Goal: Information Seeking & Learning: Learn about a topic

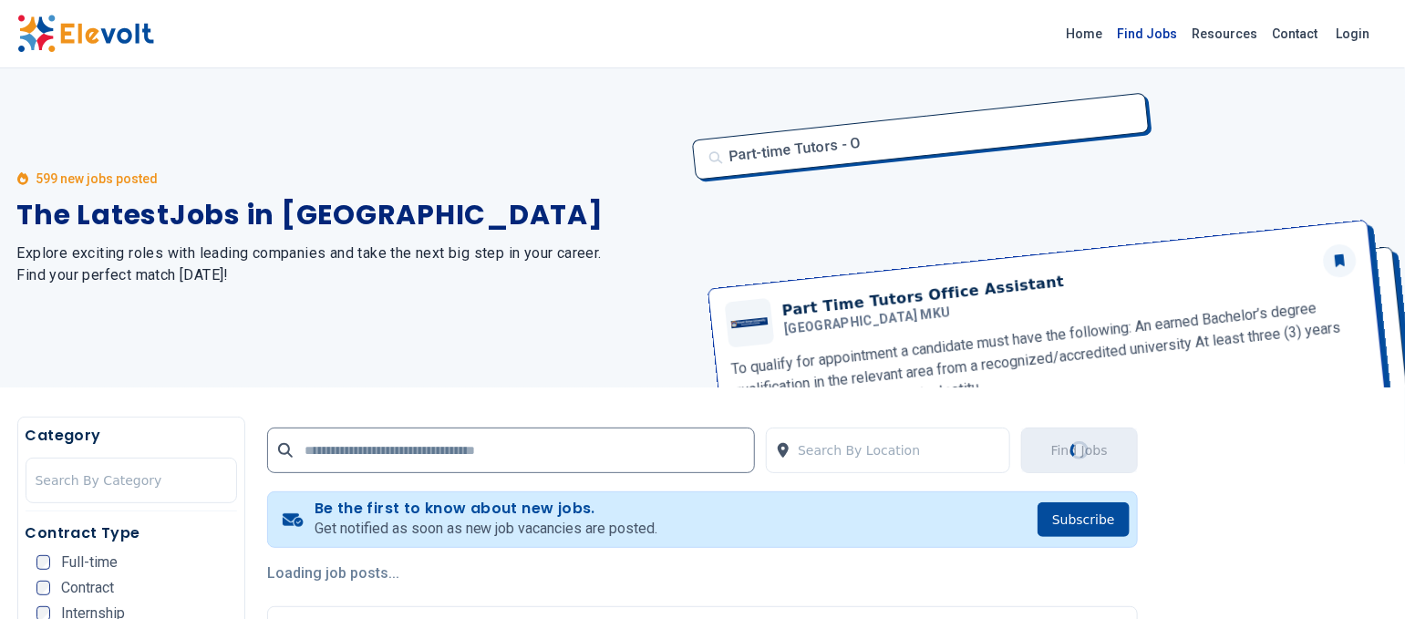
click at [1053, 27] on link "Find Jobs" at bounding box center [1147, 33] width 75 height 29
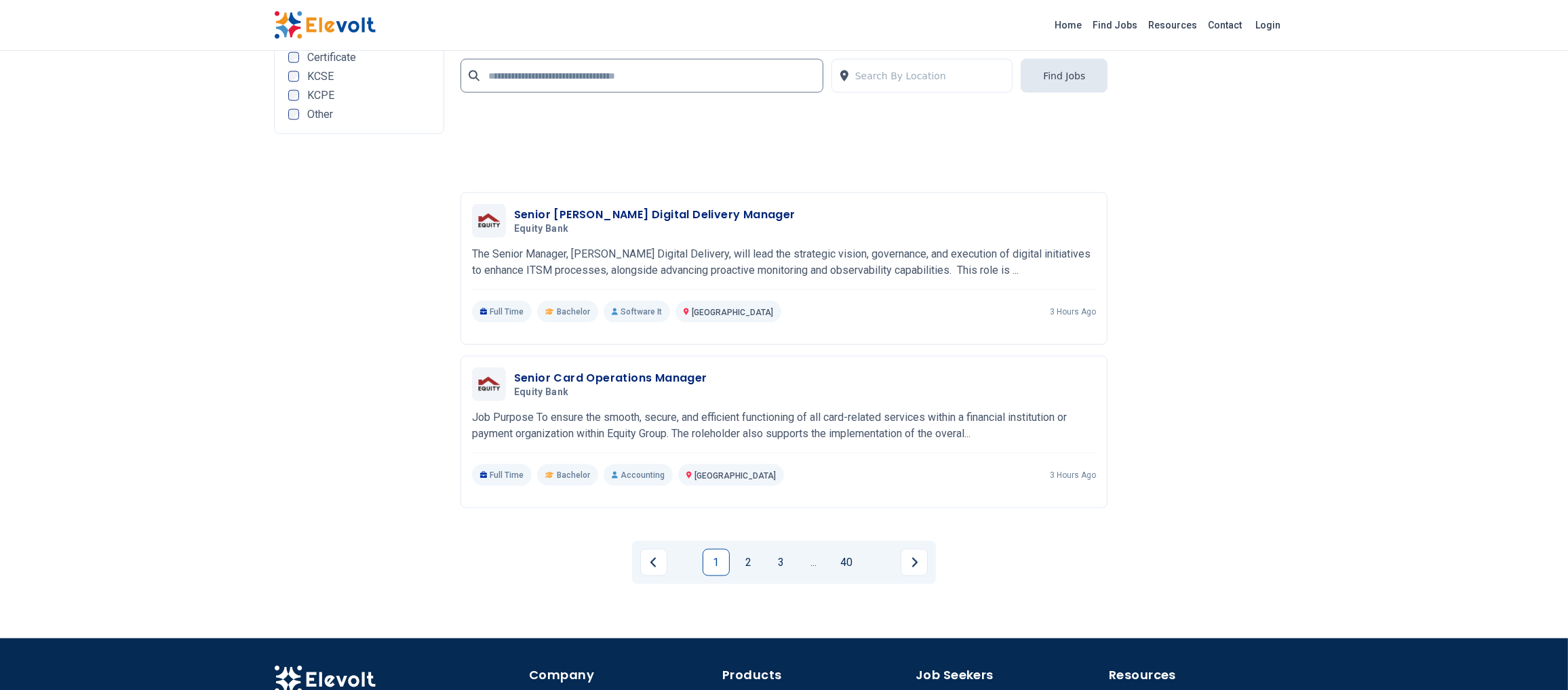
scroll to position [3156, 0]
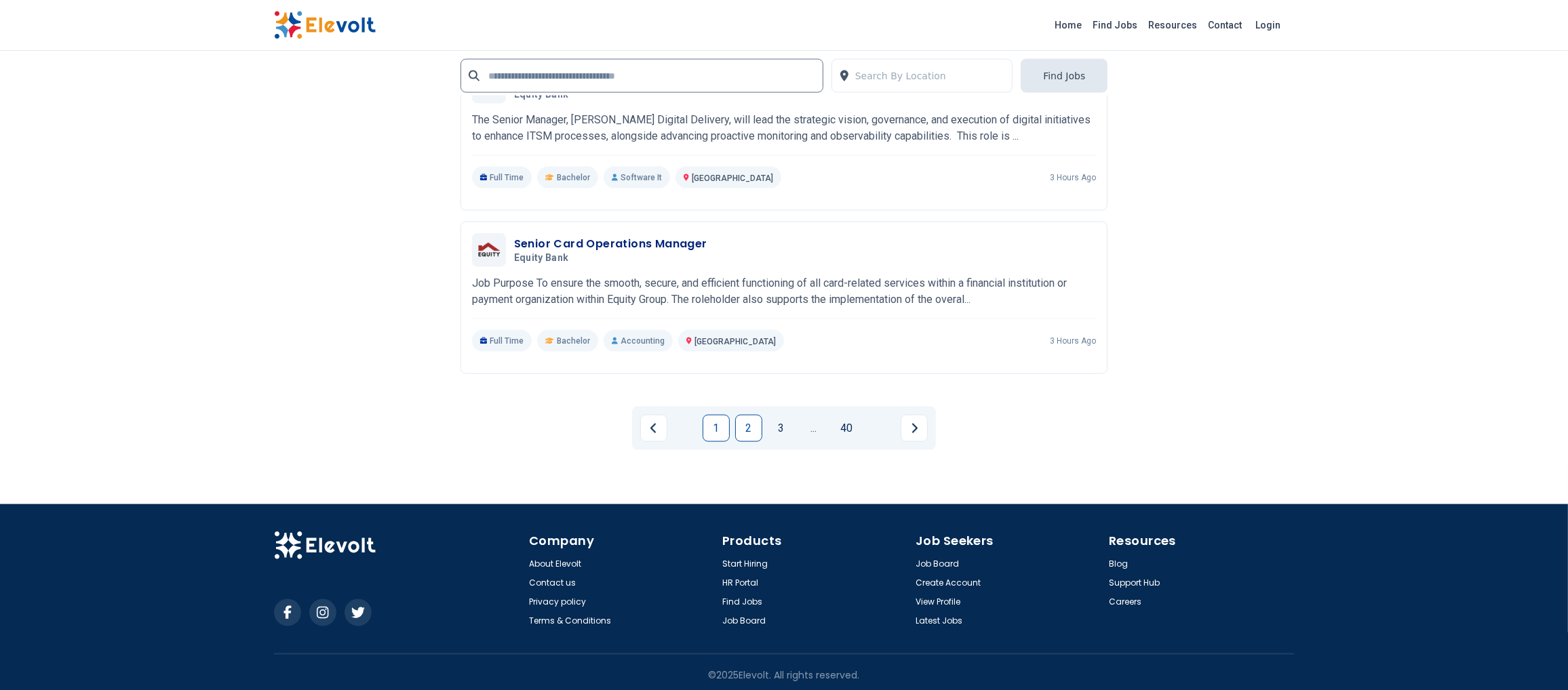
click at [755, 425] on link "2" at bounding box center [748, 428] width 27 height 27
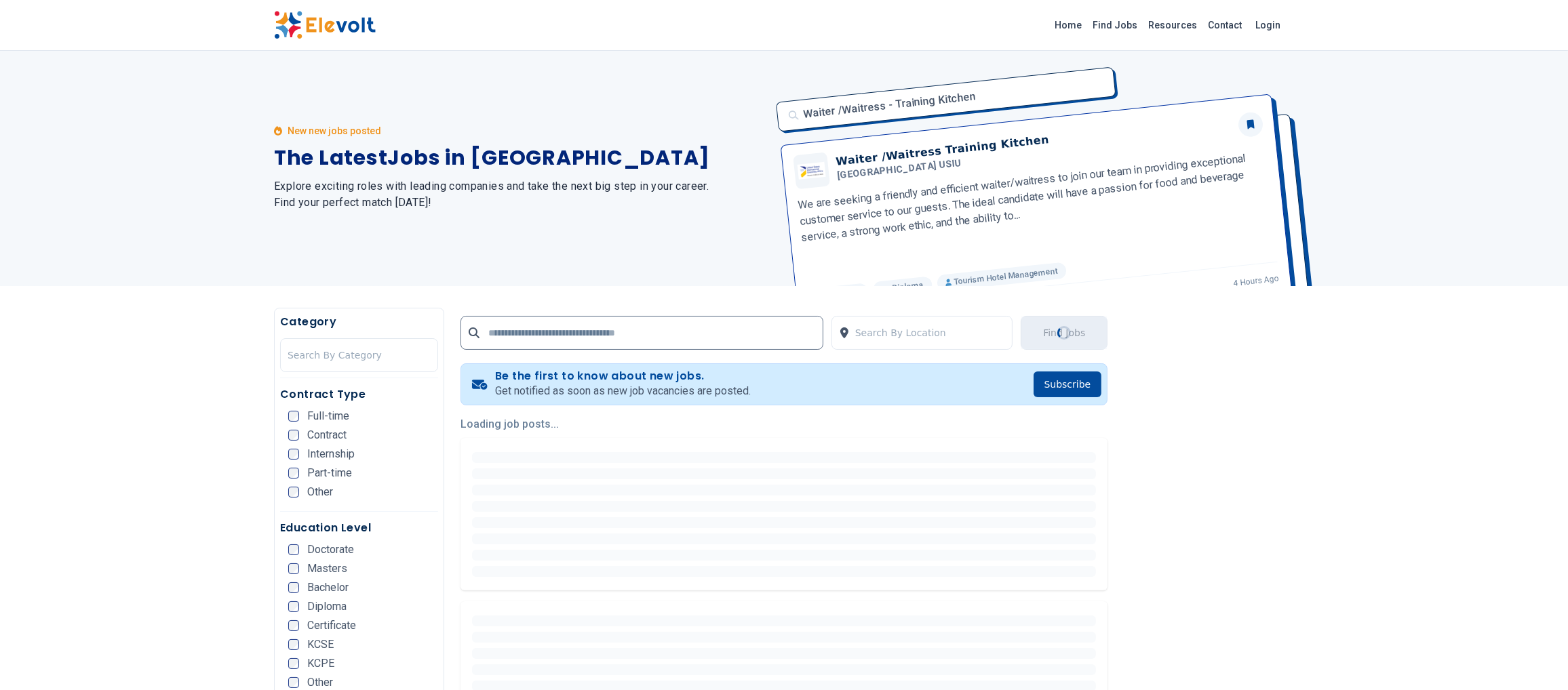
scroll to position [0, 0]
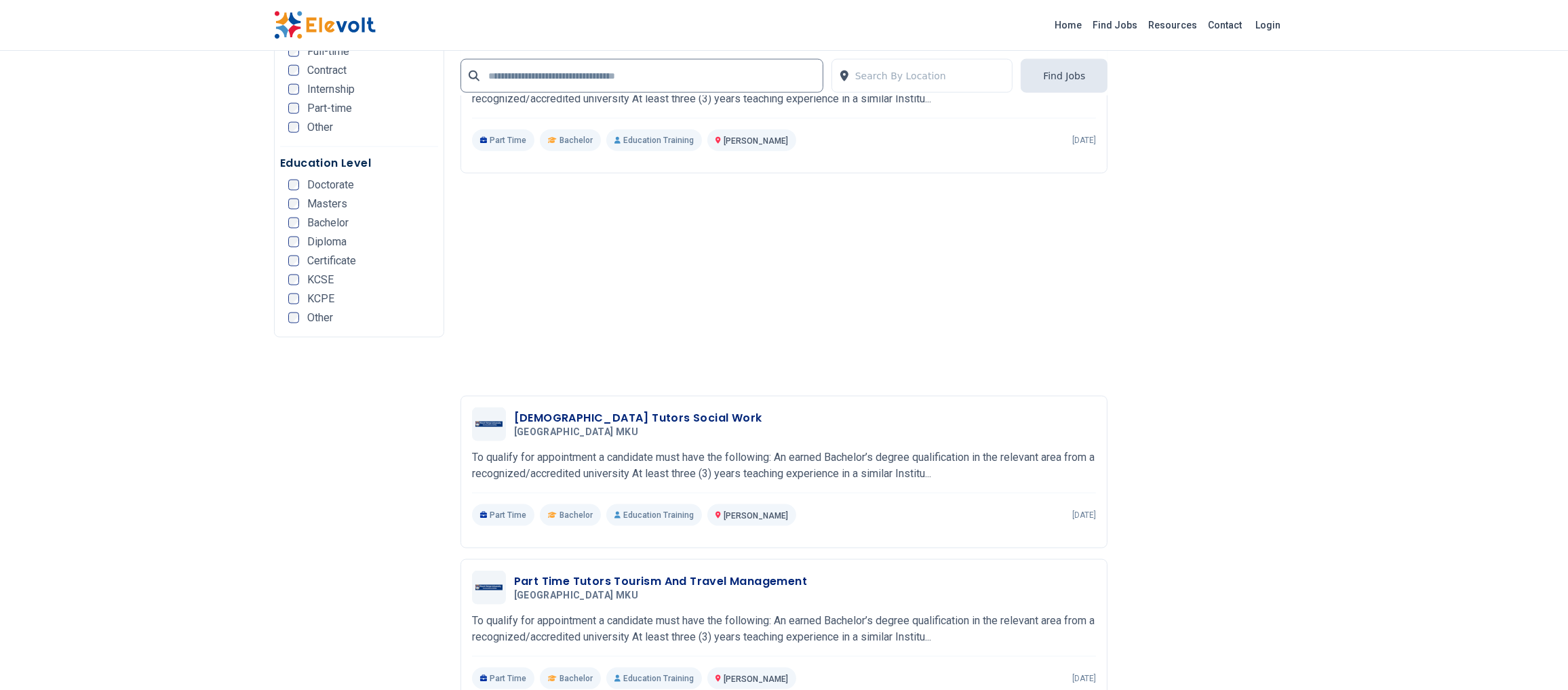
scroll to position [3118, 0]
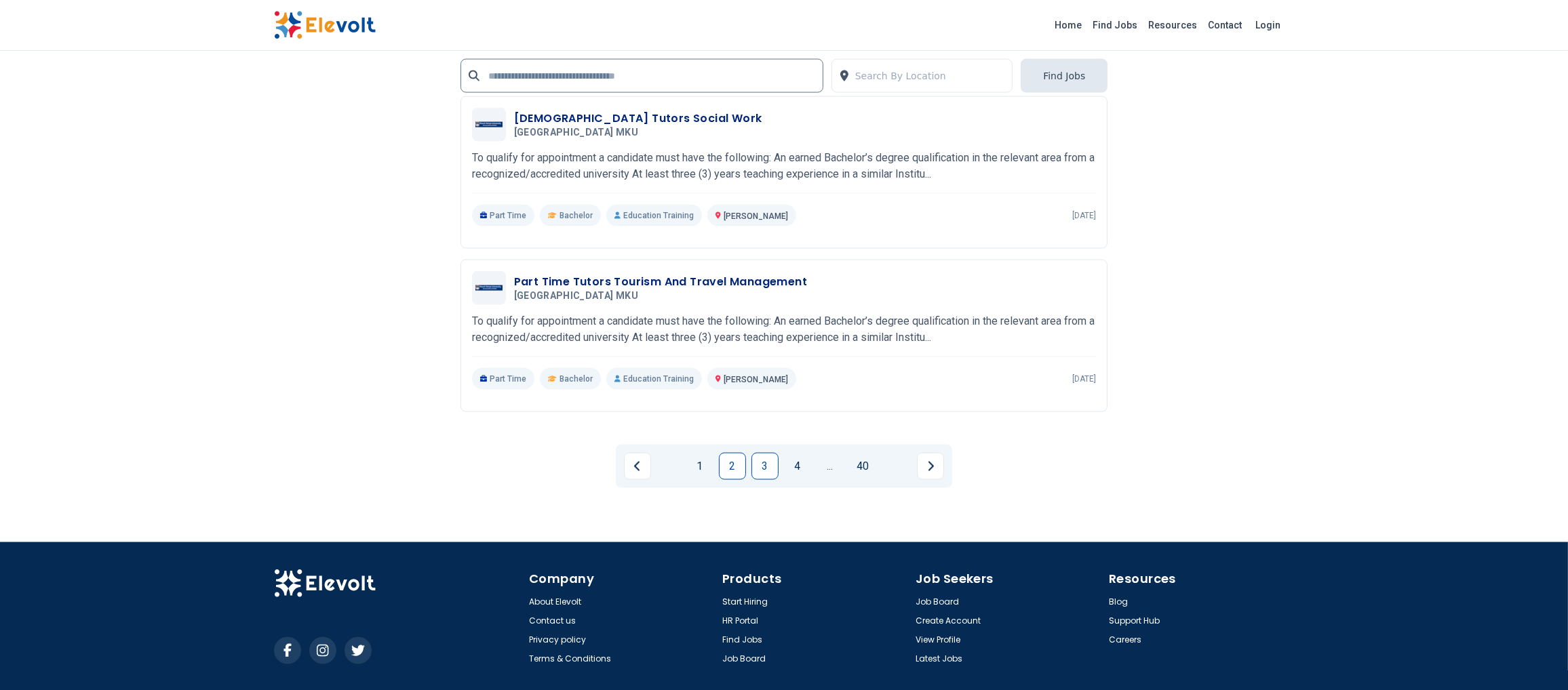
click at [765, 460] on link "3" at bounding box center [765, 466] width 27 height 27
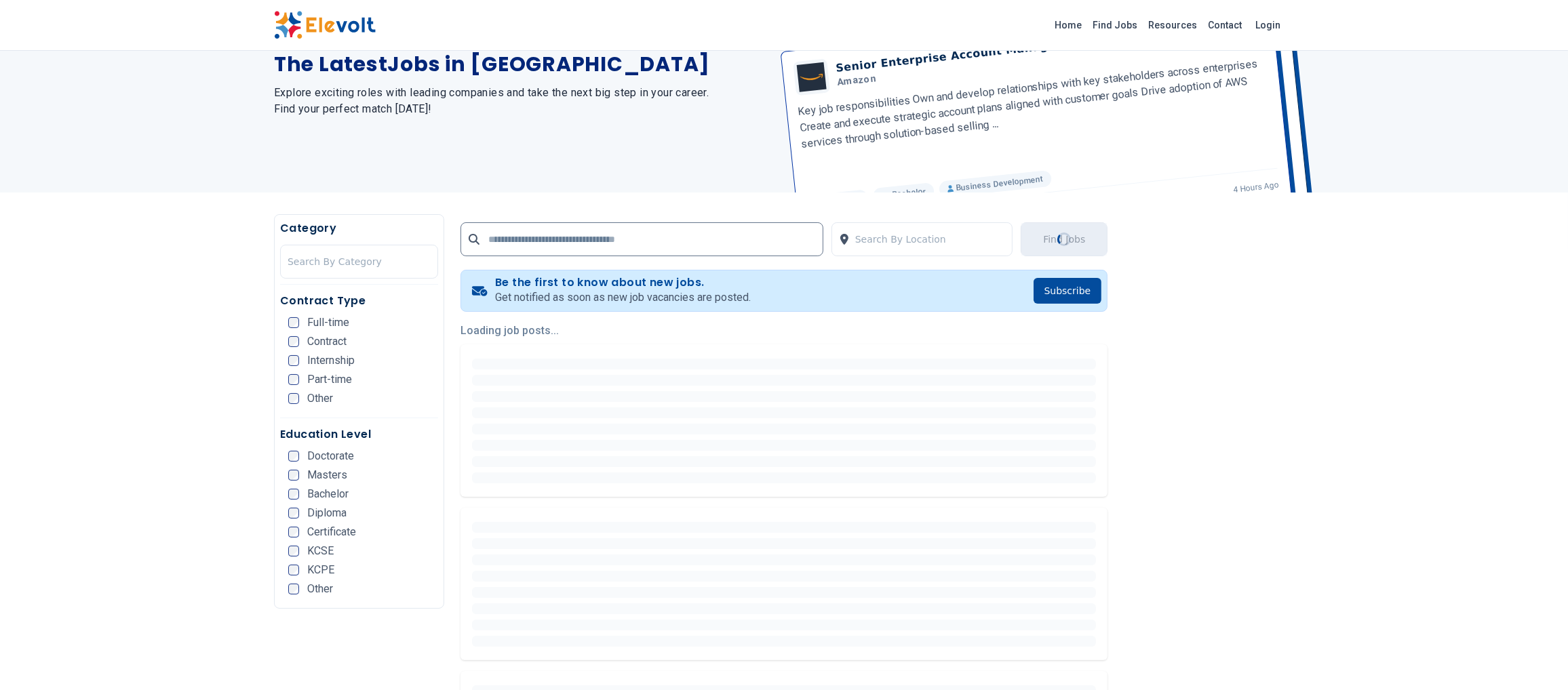
scroll to position [135, 0]
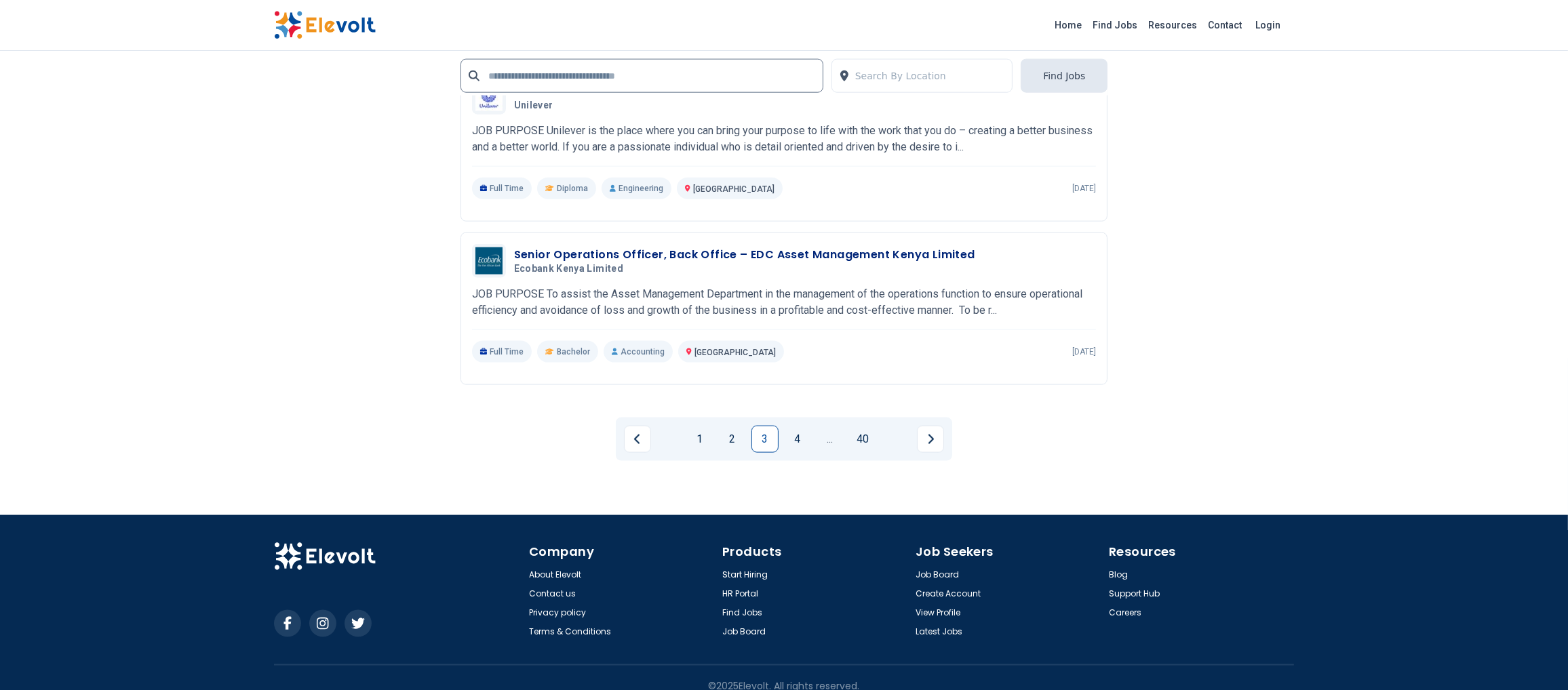
scroll to position [2759, 0]
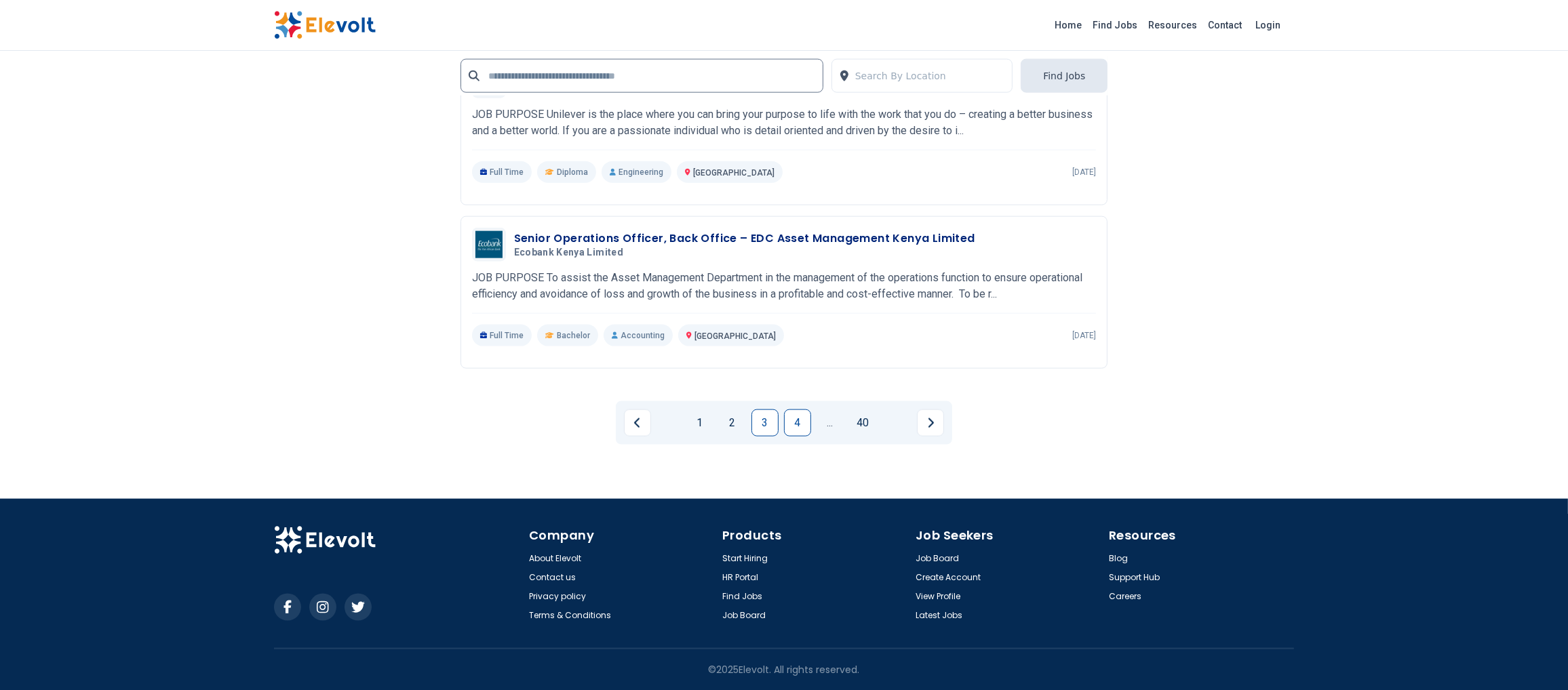
click at [796, 426] on link "4" at bounding box center [797, 423] width 27 height 27
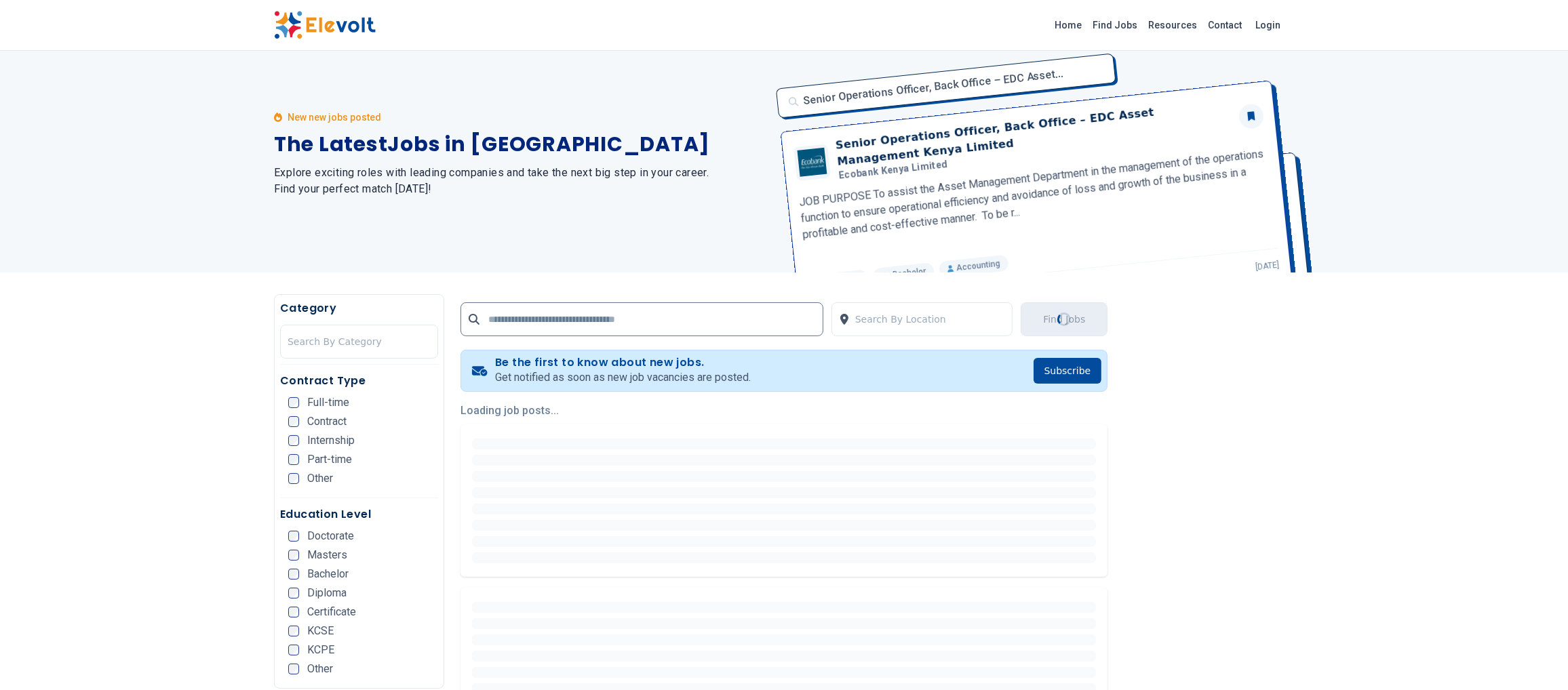
scroll to position [0, 0]
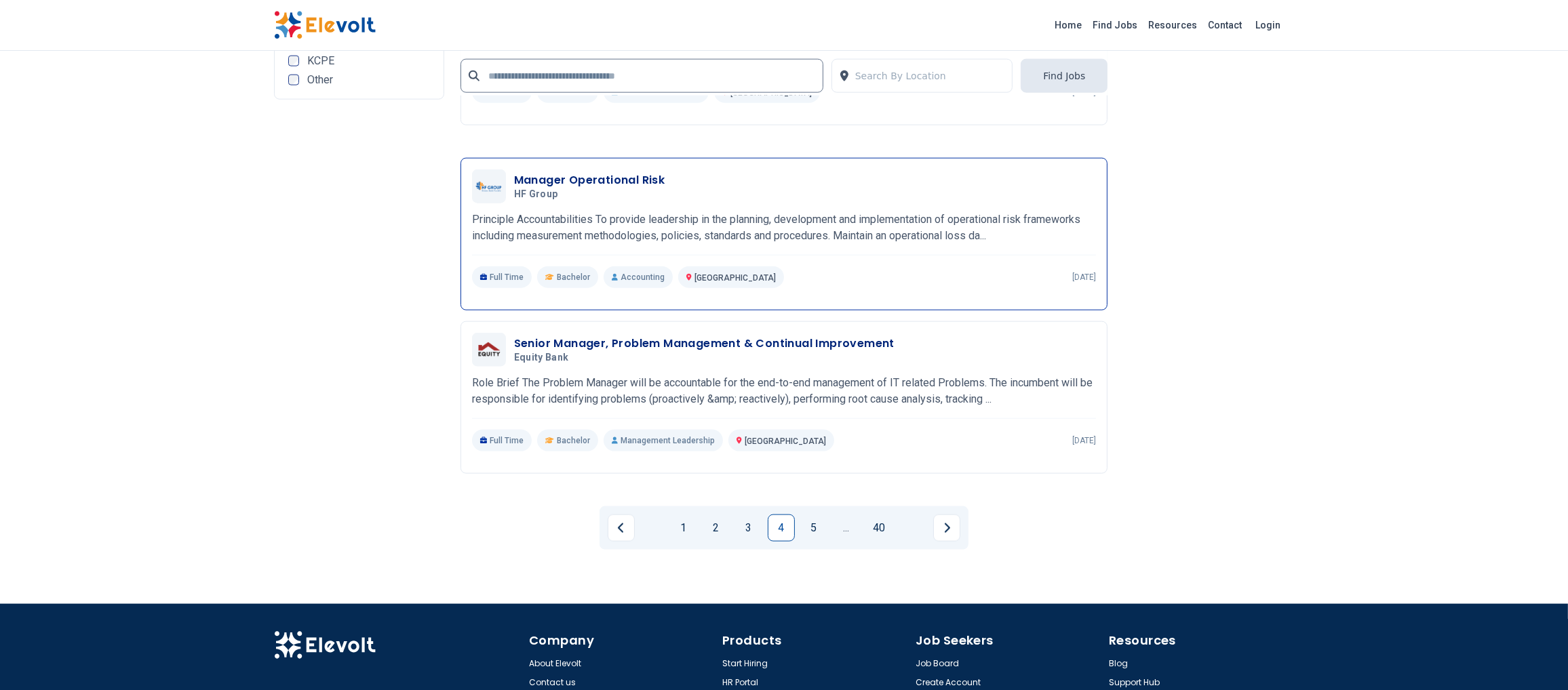
scroll to position [2712, 0]
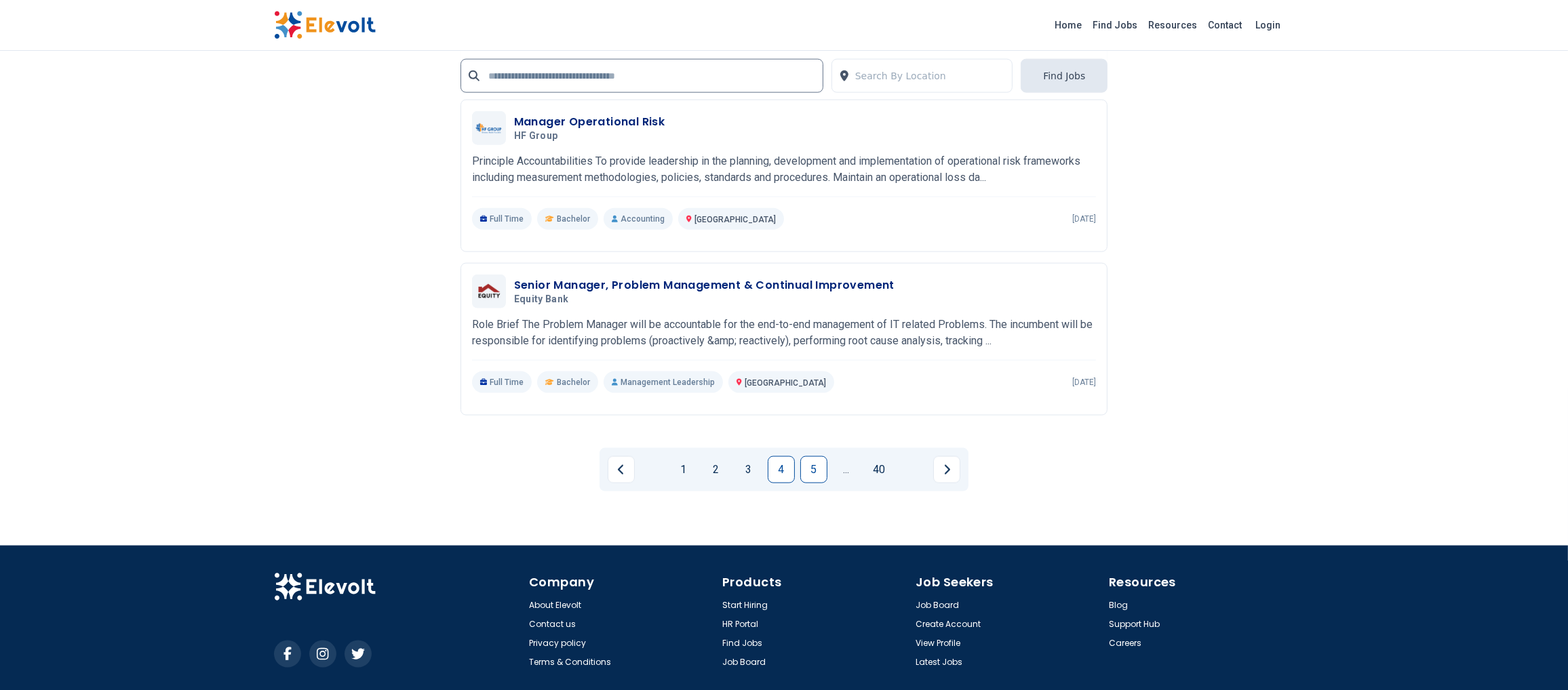
click at [817, 460] on link "5" at bounding box center [814, 470] width 27 height 27
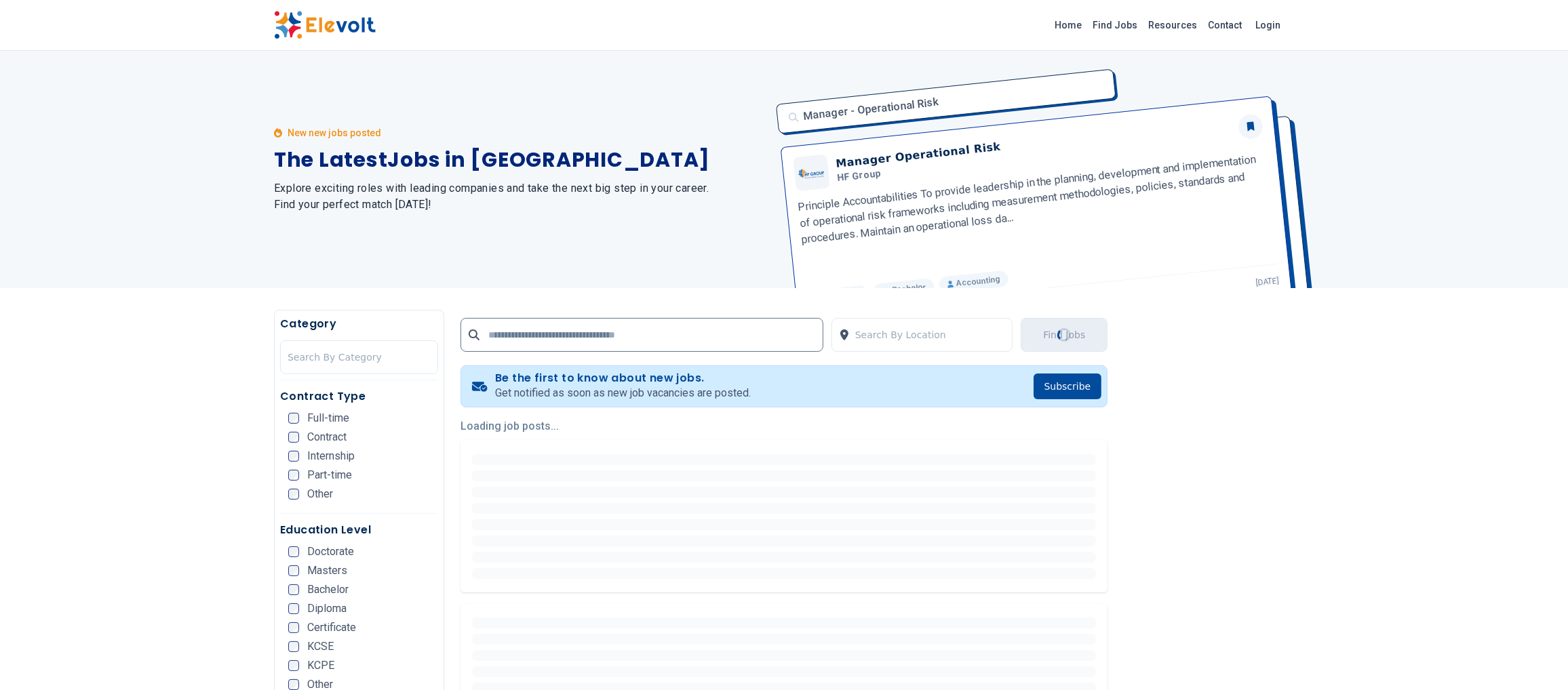
scroll to position [271, 0]
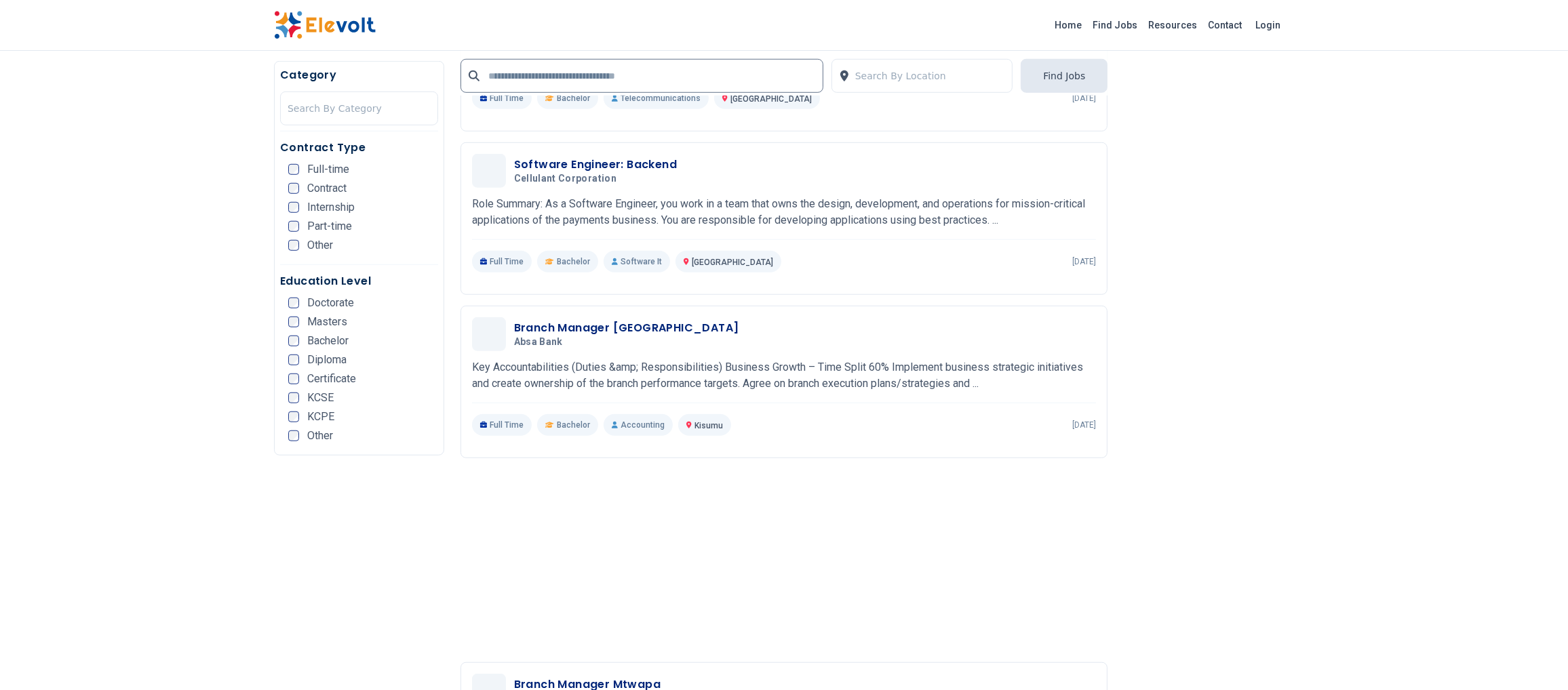
scroll to position [1762, 0]
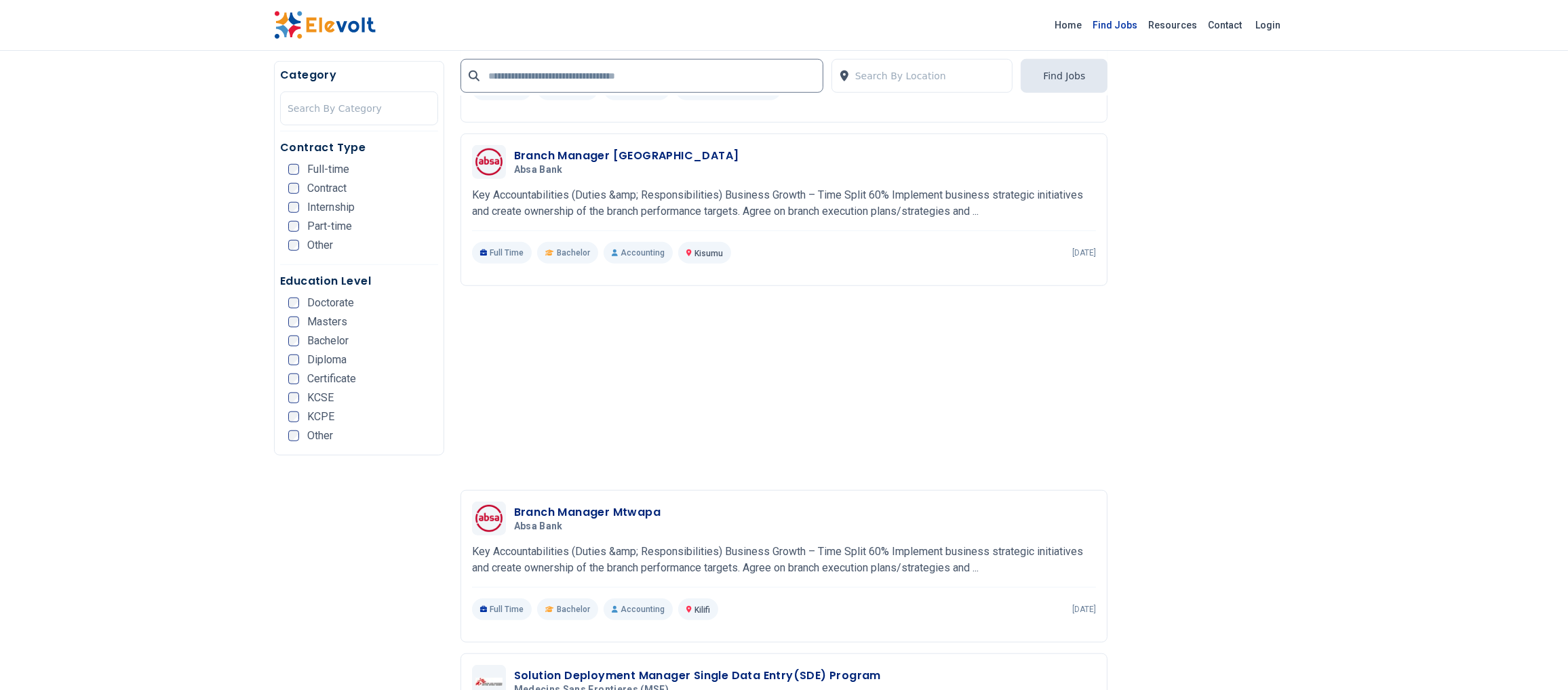
click at [1044, 19] on link "Find Jobs" at bounding box center [1114, 25] width 56 height 22
